Goal: Register for event/course

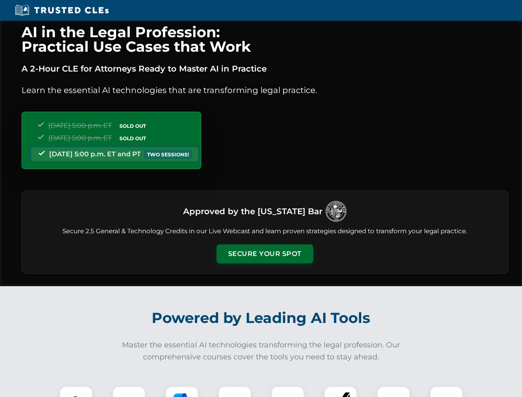
click at [265, 254] on button "Secure Your Spot" at bounding box center [265, 253] width 97 height 19
click at [76, 392] on img at bounding box center [76, 403] width 24 height 24
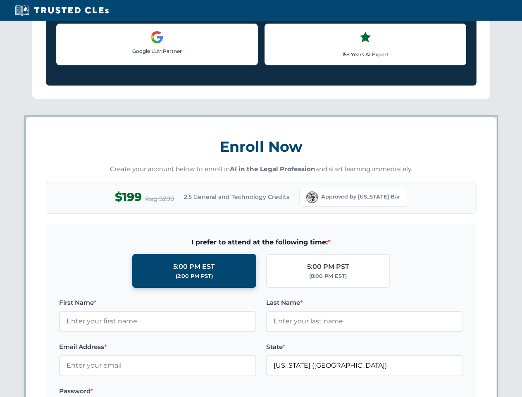
click at [182, 392] on label "Password *" at bounding box center [157, 391] width 197 height 10
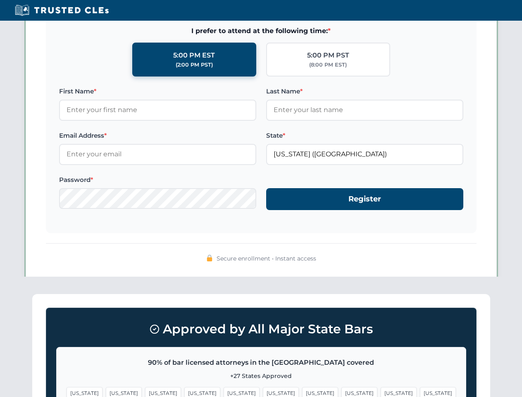
click at [381, 392] on span "[US_STATE]" at bounding box center [399, 393] width 36 height 12
